Goal: Navigation & Orientation: Find specific page/section

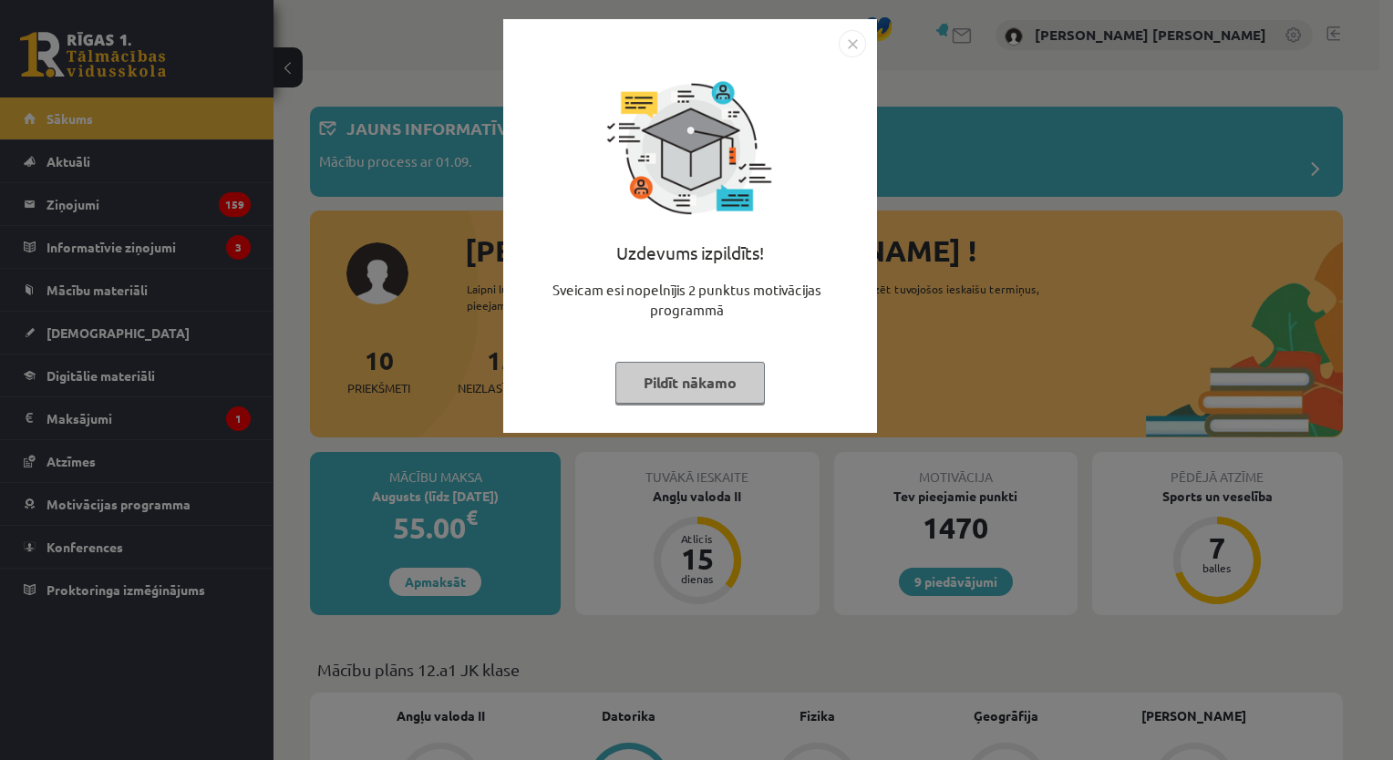
click at [851, 44] on img "Close" at bounding box center [851, 43] width 27 height 27
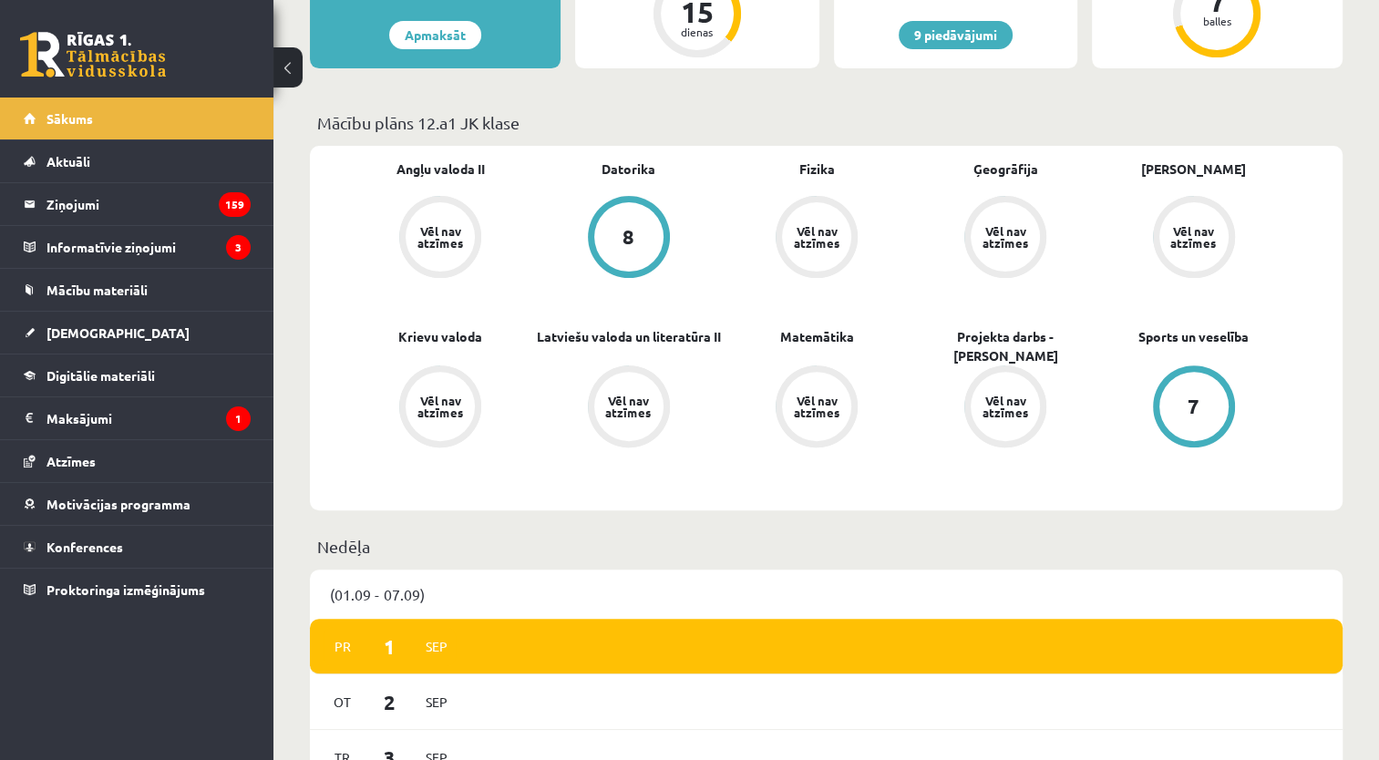
scroll to position [365, 0]
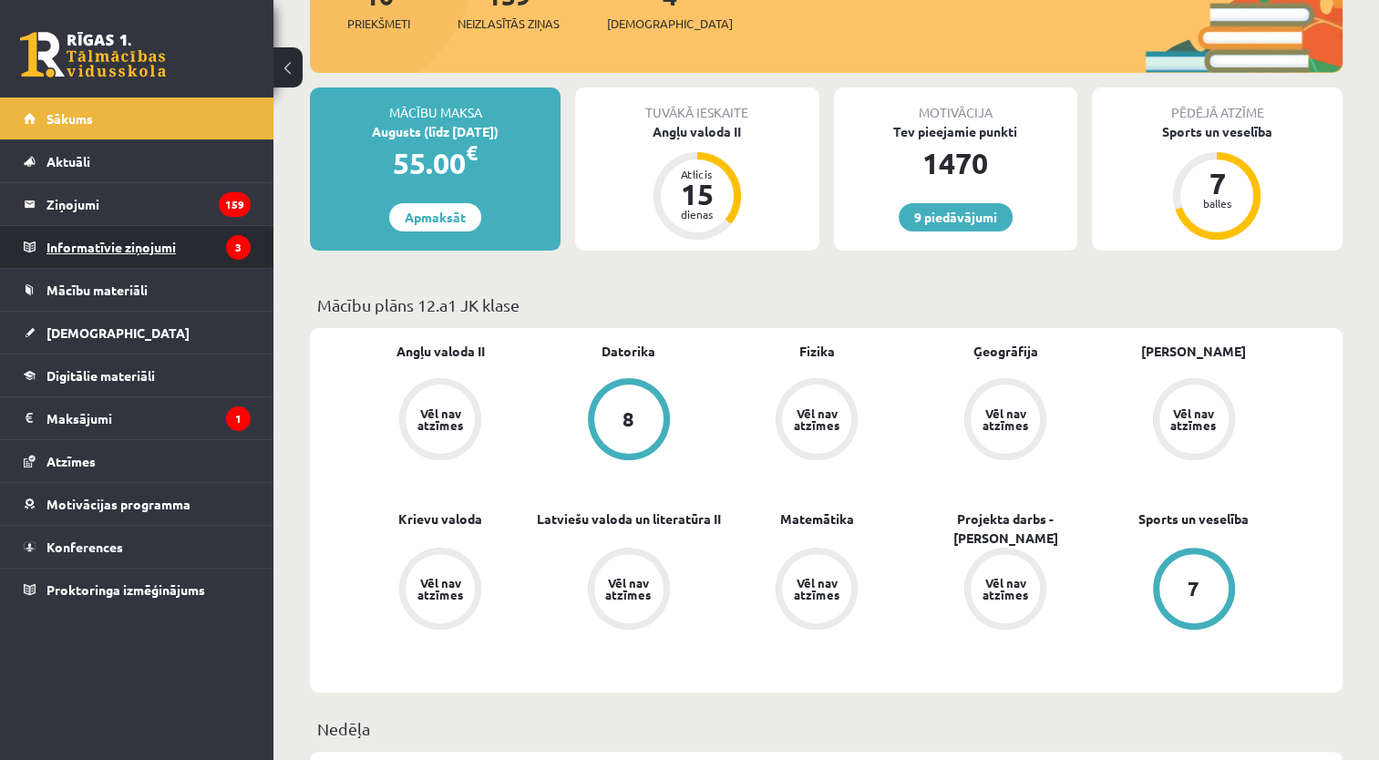
click at [96, 243] on legend "Informatīvie ziņojumi 3" at bounding box center [148, 247] width 204 height 42
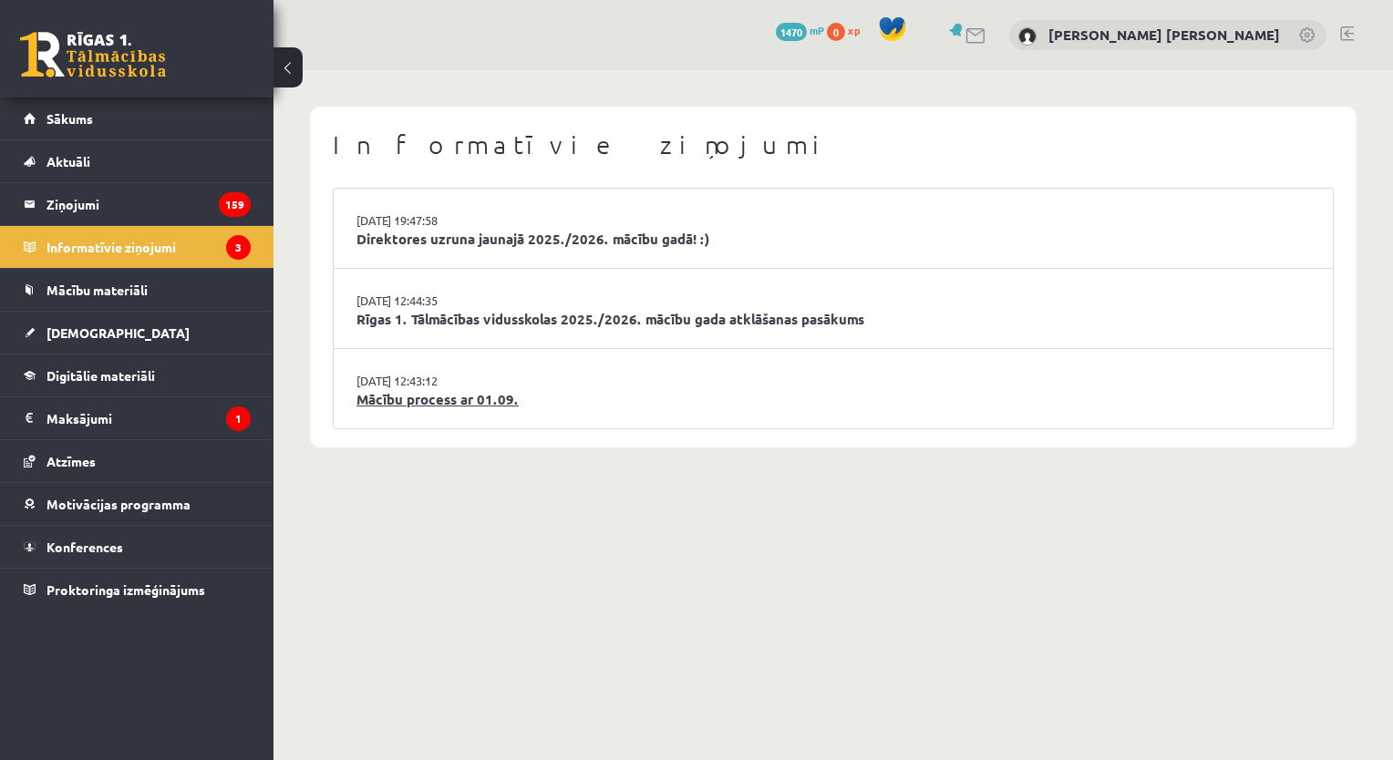
click at [449, 401] on link "Mācību process ar 01.09." at bounding box center [832, 399] width 953 height 21
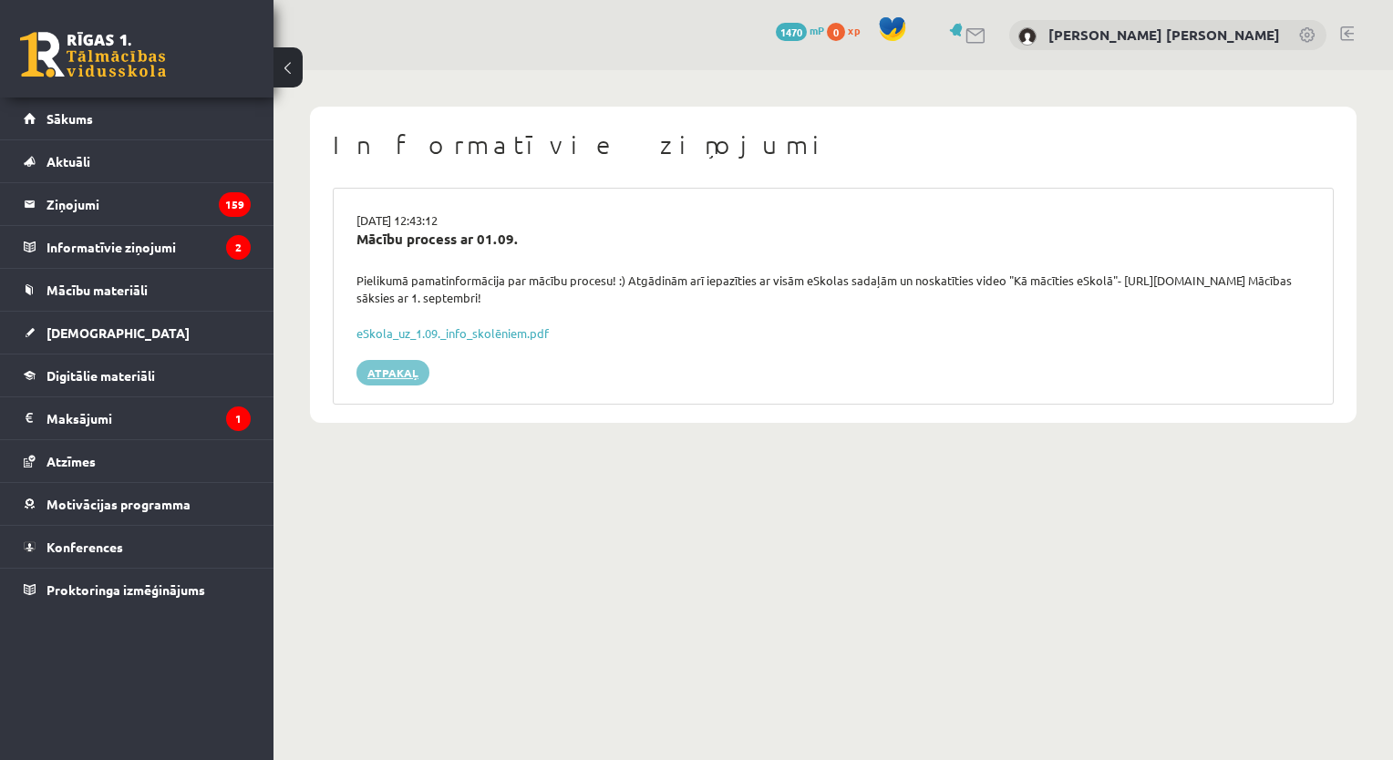
click at [382, 373] on link "Atpakaļ" at bounding box center [392, 373] width 73 height 26
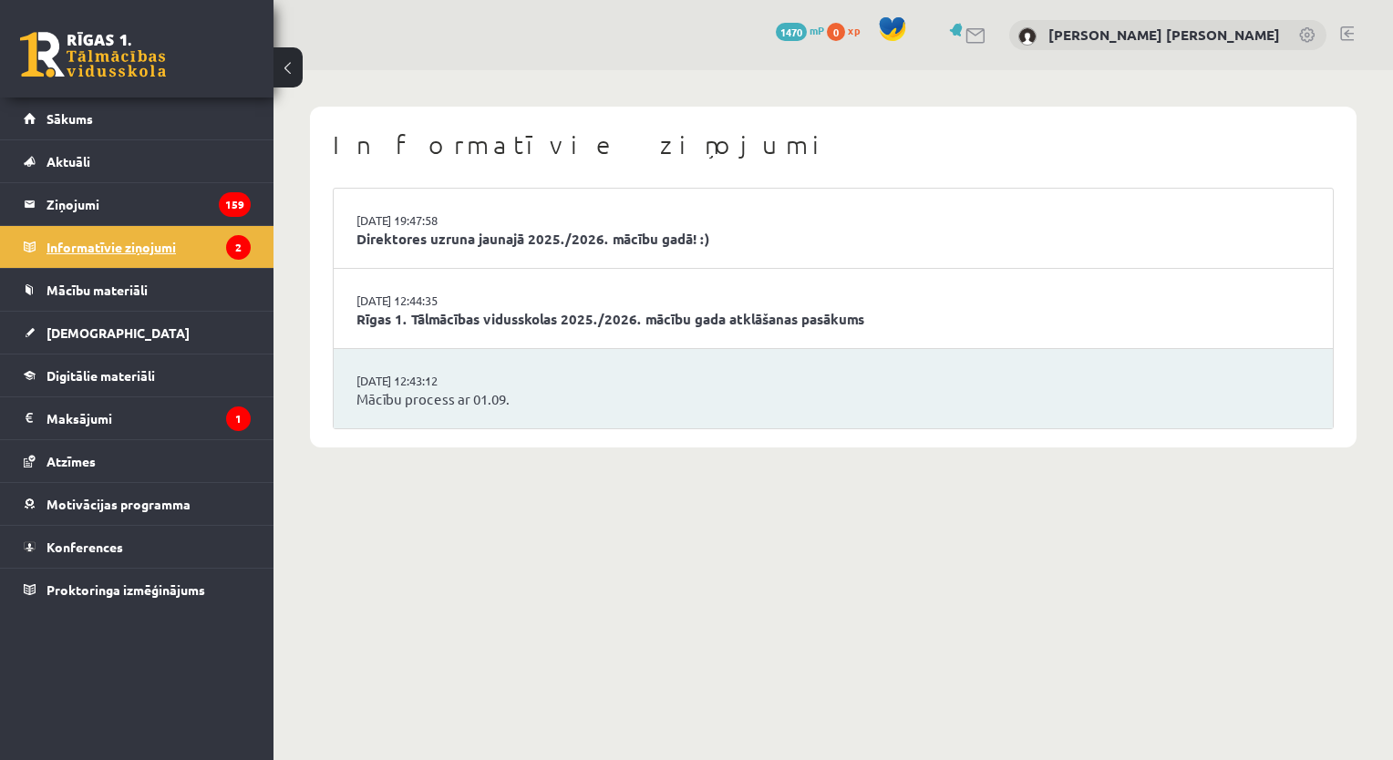
click at [77, 238] on legend "Informatīvie ziņojumi 2" at bounding box center [148, 247] width 204 height 42
click at [549, 322] on link "Rīgas 1. Tālmācības vidusskolas 2025./2026. mācību gada atklāšanas pasākums" at bounding box center [832, 319] width 953 height 21
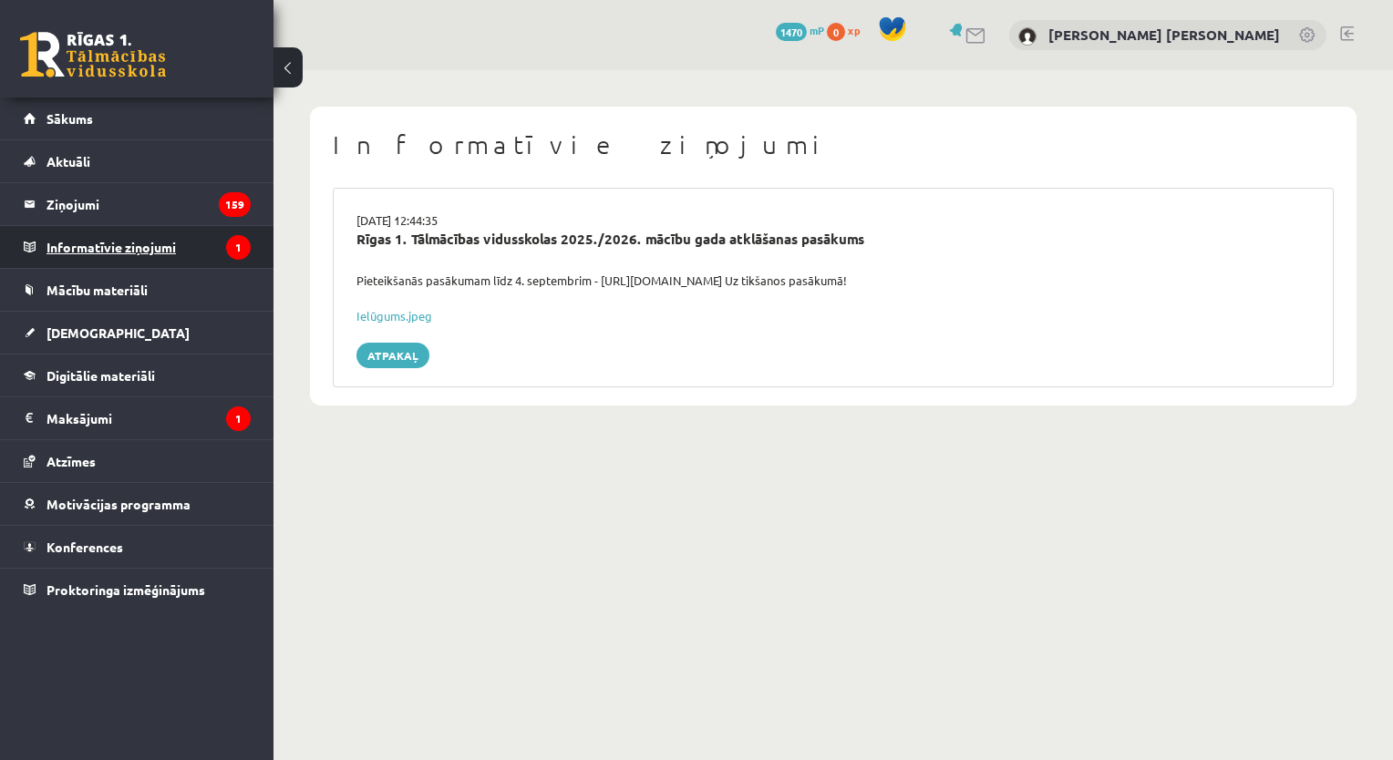
click at [128, 251] on legend "Informatīvie ziņojumi 1" at bounding box center [148, 247] width 204 height 42
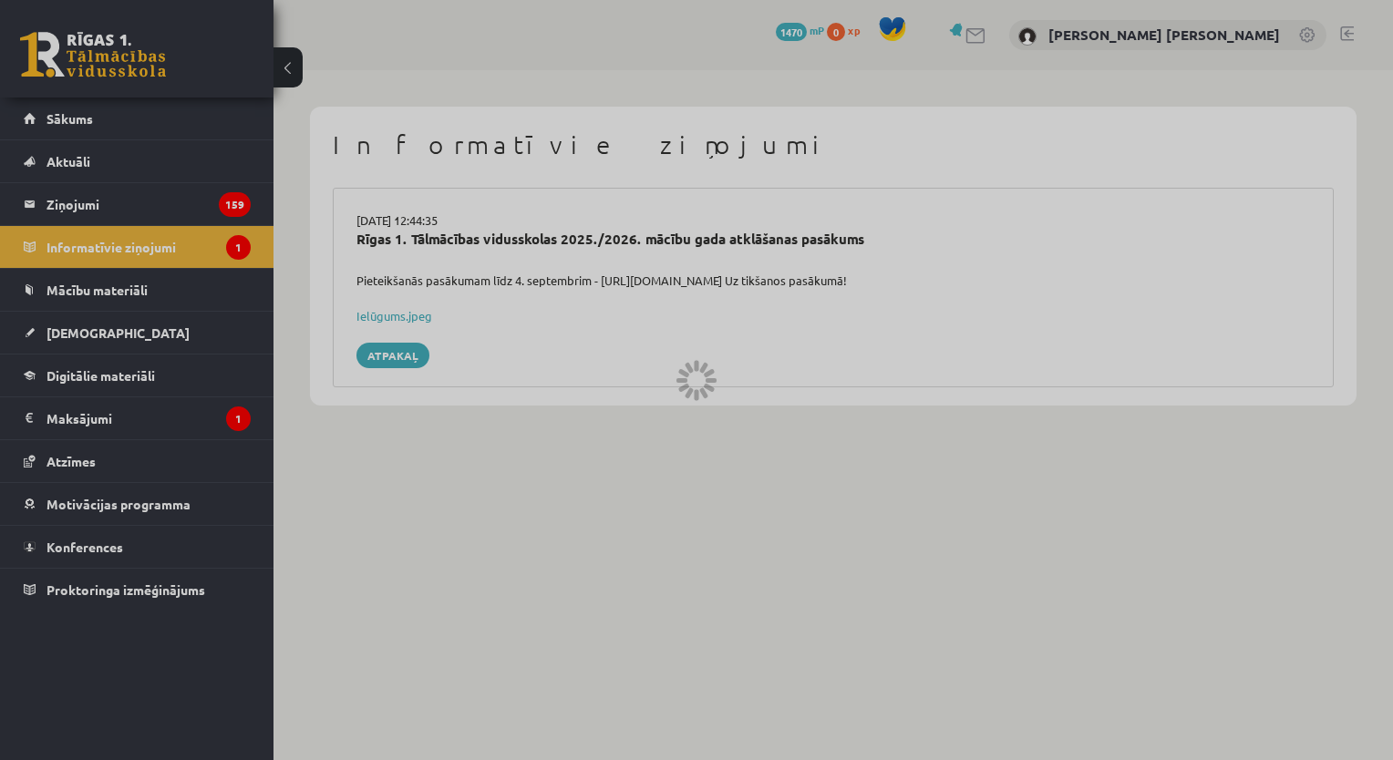
click at [65, 201] on div at bounding box center [696, 380] width 1393 height 760
click at [869, 528] on div at bounding box center [696, 380] width 1393 height 760
click at [871, 528] on div at bounding box center [696, 380] width 1393 height 760
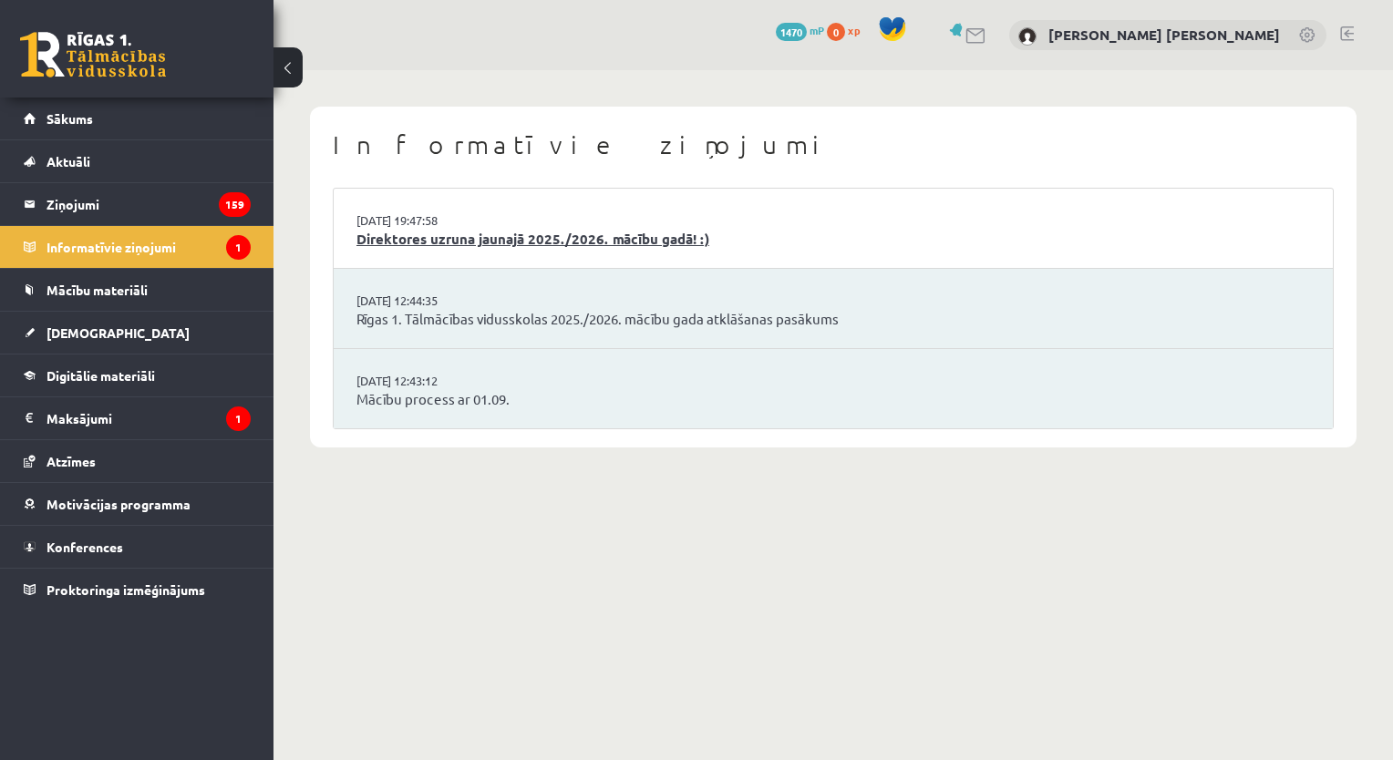
click at [478, 246] on link "Direktores uzruna jaunajā 2025./2026. mācību gadā! :)" at bounding box center [832, 239] width 953 height 21
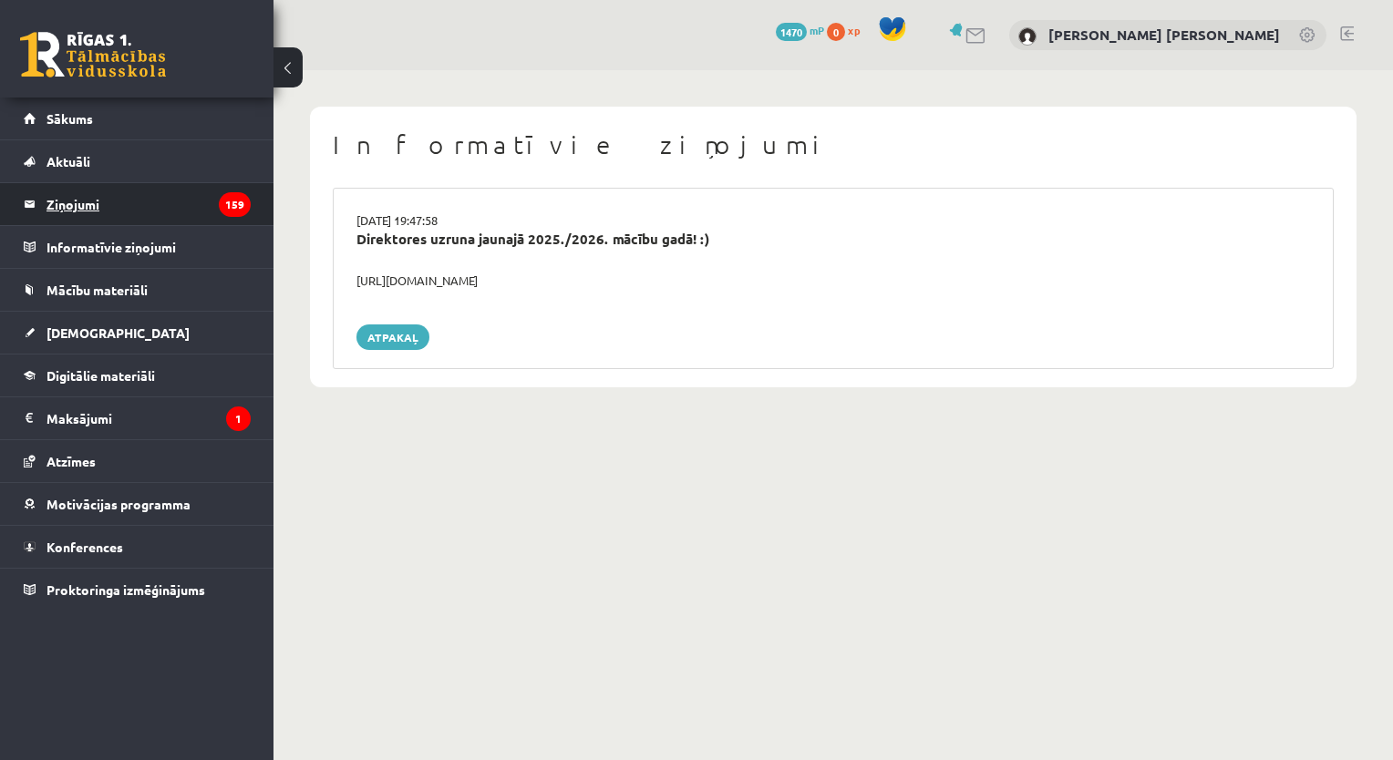
click at [108, 203] on legend "Ziņojumi 159" at bounding box center [148, 204] width 204 height 42
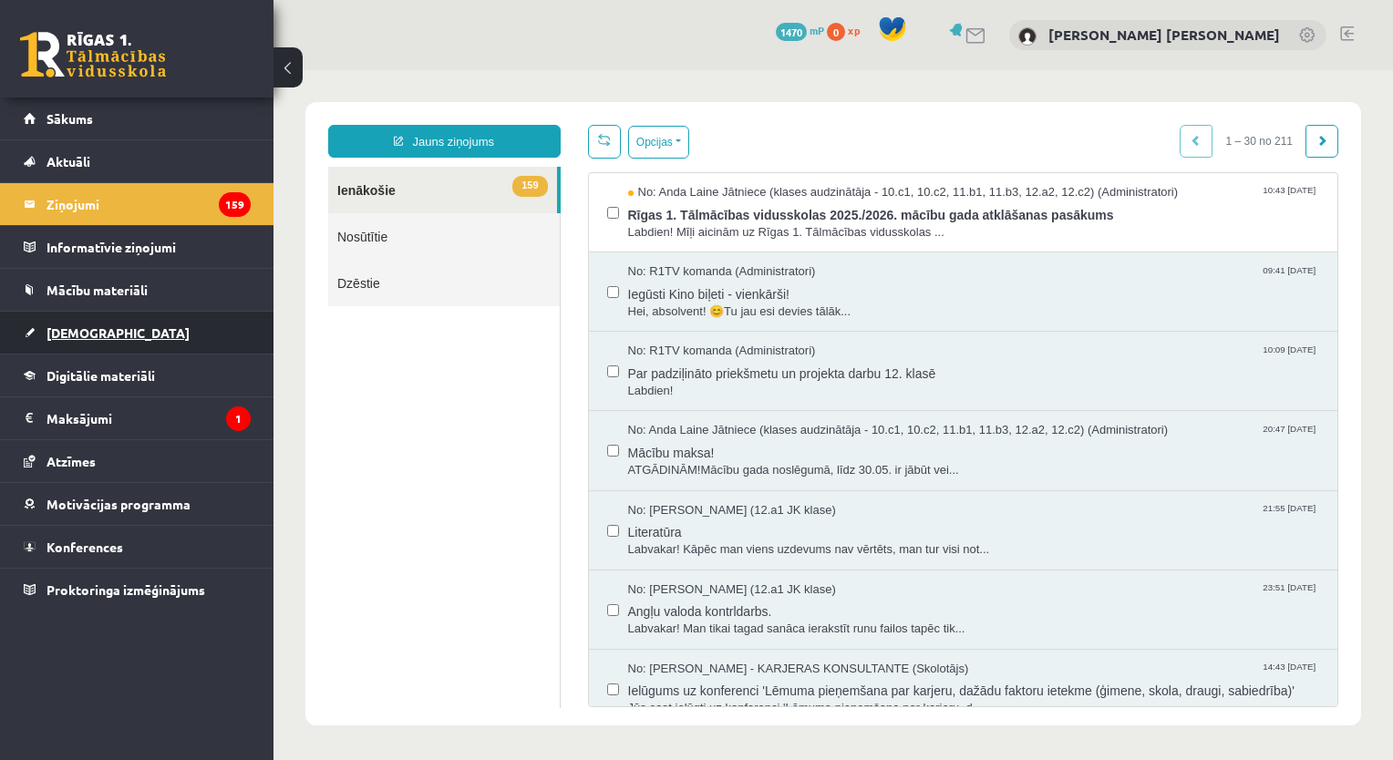
click at [90, 341] on link "[DEMOGRAPHIC_DATA]" at bounding box center [137, 333] width 227 height 42
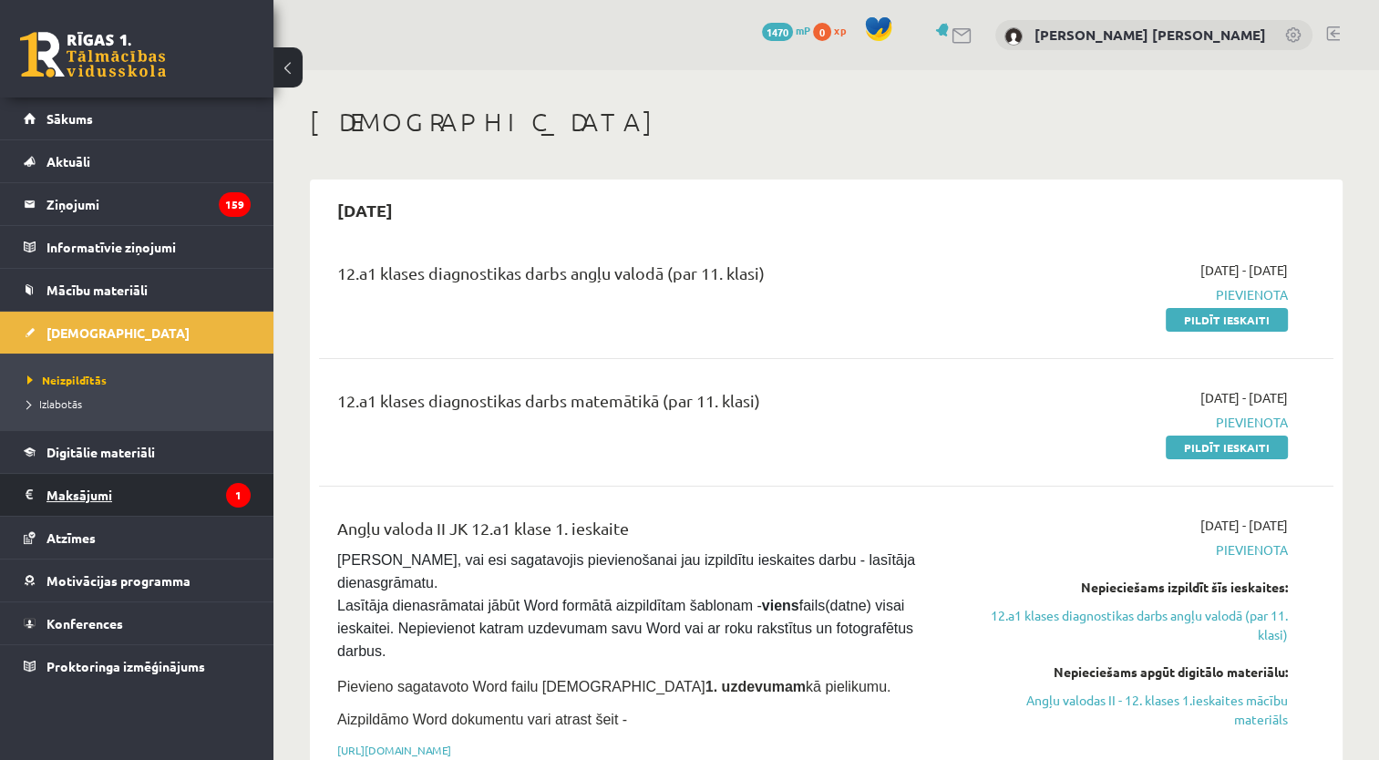
click at [97, 495] on legend "Maksājumi 1" at bounding box center [148, 495] width 204 height 42
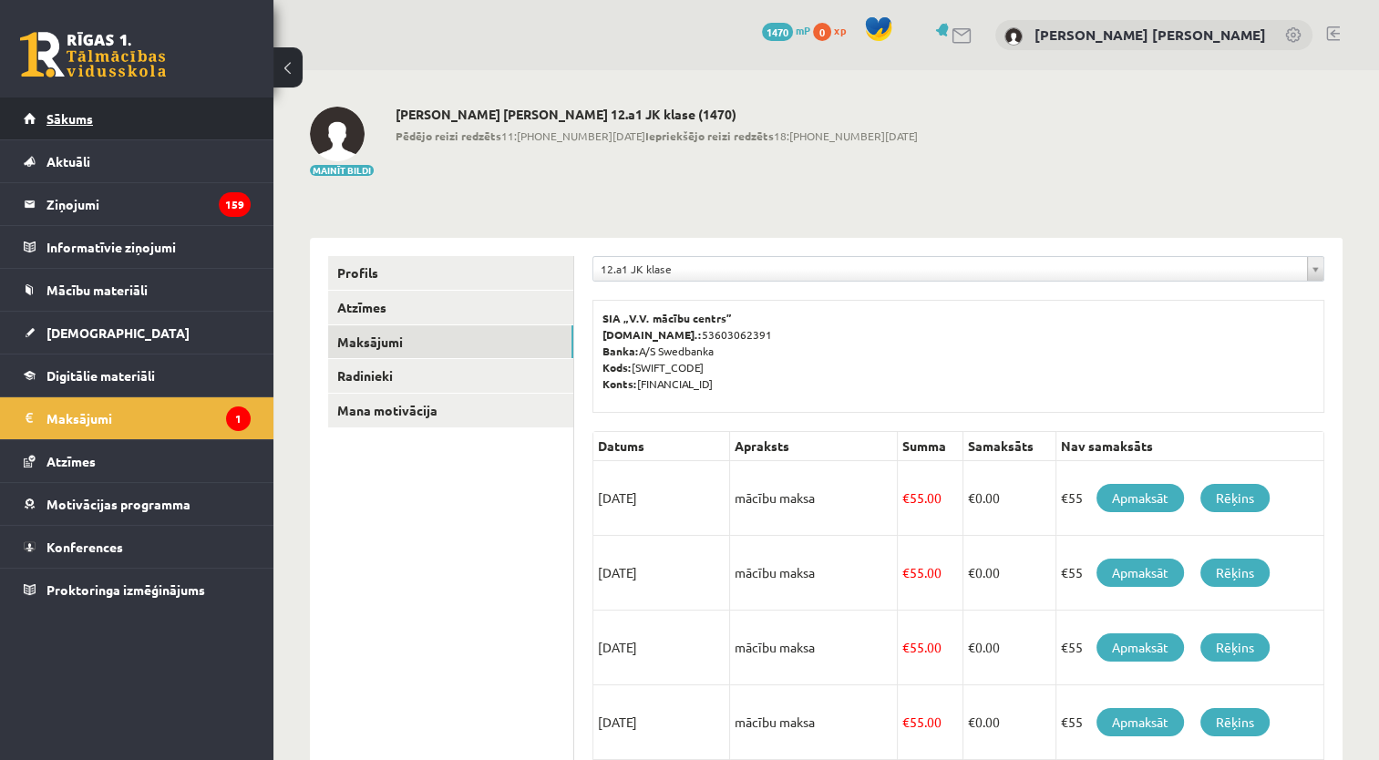
click at [84, 122] on span "Sākums" at bounding box center [69, 118] width 46 height 16
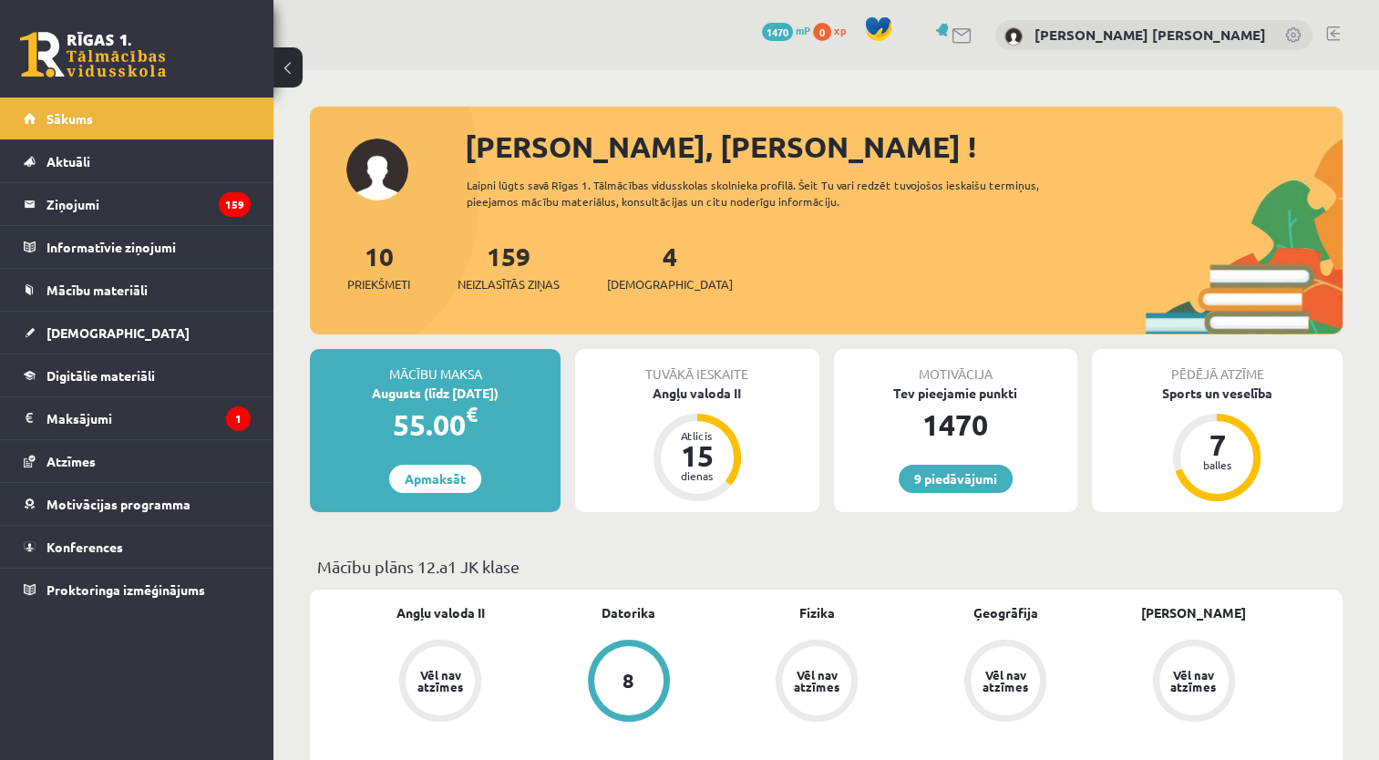
click at [1334, 30] on link at bounding box center [1333, 33] width 14 height 15
